Goal: Complete application form

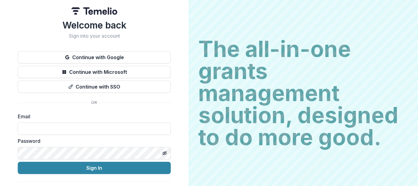
click at [47, 102] on hr at bounding box center [94, 102] width 153 height 0
click at [33, 127] on input at bounding box center [94, 128] width 153 height 12
type input "**********"
click at [163, 149] on button "Toggle password visibility" at bounding box center [165, 153] width 10 height 10
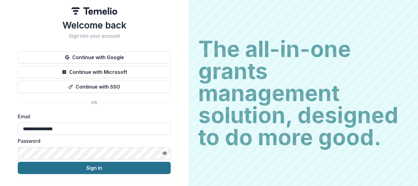
click at [133, 168] on button "Sign In" at bounding box center [94, 167] width 153 height 12
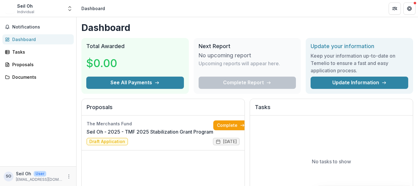
drag, startPoint x: 0, startPoint y: 0, endPoint x: 133, endPoint y: 168, distance: 214.4
click at [133, 168] on div "The Merchants Fund Seil Oh - 2025 - TMF 2025 Stabilization Grant Program Comple…" at bounding box center [163, 161] width 163 height 92
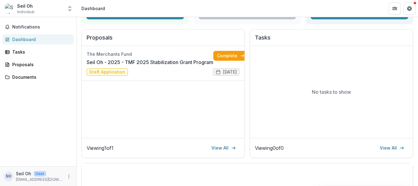
scroll to position [70, 0]
click at [116, 65] on link "Seil Oh - 2025 - TMF 2025 Stabilization Grant Program" at bounding box center [150, 61] width 127 height 7
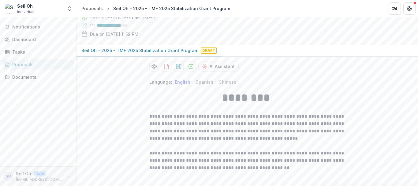
scroll to position [48, 0]
click at [148, 54] on p "Seil Oh - 2025 - TMF 2025 Stabilization Grant Program" at bounding box center [139, 50] width 117 height 6
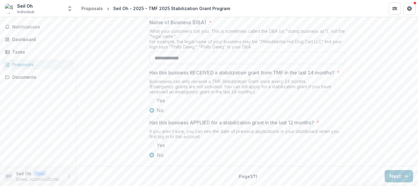
scroll to position [352, 0]
click at [401, 172] on button "Next" at bounding box center [398, 176] width 28 height 12
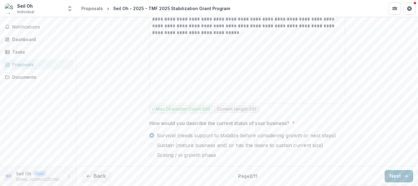
scroll to position [404, 0]
click at [399, 181] on button "Next" at bounding box center [398, 176] width 28 height 12
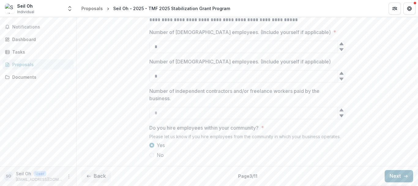
scroll to position [258, 0]
click at [400, 177] on button "Next" at bounding box center [398, 176] width 28 height 12
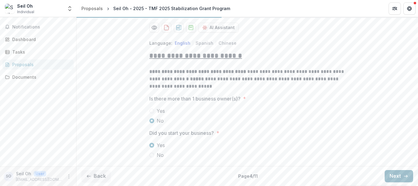
scroll to position [111, 0]
click at [401, 174] on button "Next" at bounding box center [398, 176] width 28 height 12
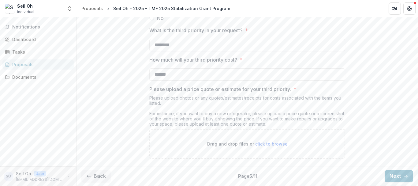
scroll to position [981, 0]
click at [403, 175] on icon "button" at bounding box center [405, 175] width 5 height 5
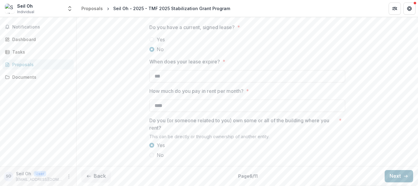
scroll to position [201, 0]
click at [392, 175] on button "Next" at bounding box center [398, 176] width 28 height 12
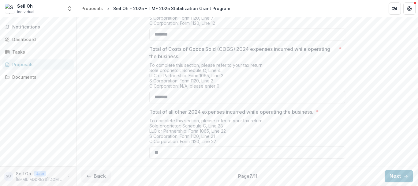
scroll to position [315, 0]
click at [399, 177] on button "Next" at bounding box center [398, 176] width 28 height 12
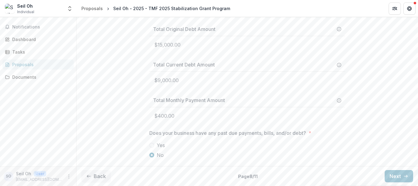
scroll to position [617, 0]
click at [397, 177] on button "Next" at bounding box center [398, 176] width 28 height 12
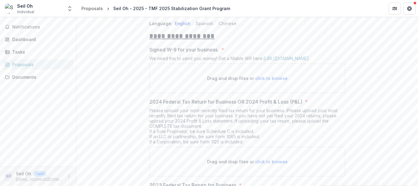
scroll to position [107, 0]
